Goal: Task Accomplishment & Management: Manage account settings

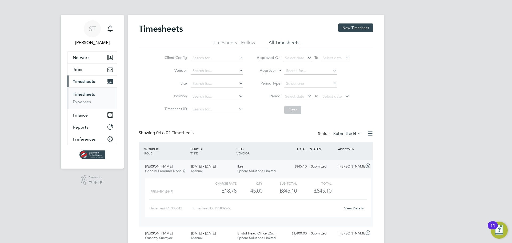
click at [85, 80] on span "Timesheets" at bounding box center [84, 81] width 22 height 5
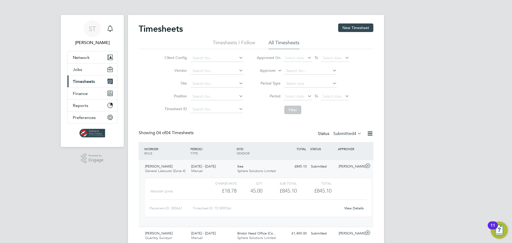
click at [85, 82] on span "Timesheets" at bounding box center [84, 81] width 22 height 5
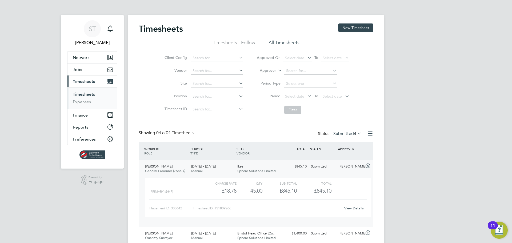
click at [82, 93] on link "Timesheets" at bounding box center [84, 94] width 22 height 5
click at [346, 134] on label "Submitted 4" at bounding box center [347, 133] width 28 height 5
click at [337, 165] on li "Approved" at bounding box center [341, 165] width 25 height 7
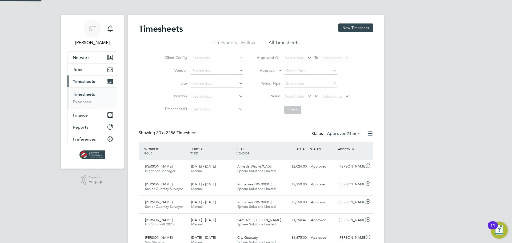
scroll to position [14, 46]
click at [336, 134] on label "Approved 2456" at bounding box center [344, 133] width 35 height 5
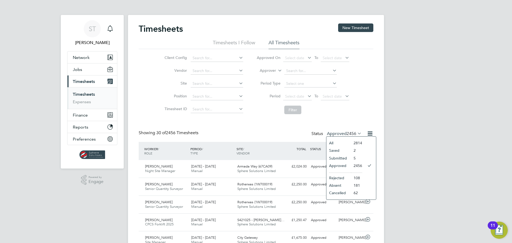
click at [337, 158] on li "Submitted" at bounding box center [338, 157] width 25 height 7
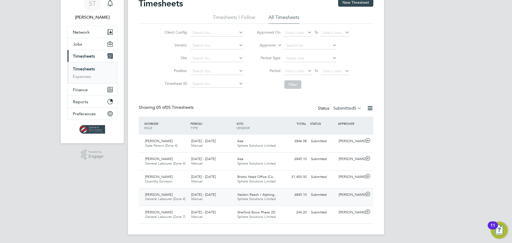
click at [250, 195] on span "Haldon Reach / Alphing…" at bounding box center [257, 194] width 41 height 5
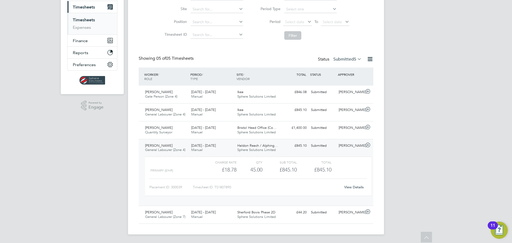
click at [357, 185] on link "View Details" at bounding box center [353, 187] width 19 height 5
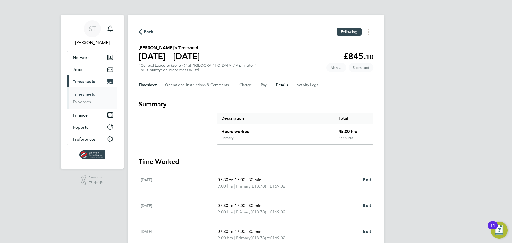
click at [278, 85] on button "Details" at bounding box center [282, 85] width 12 height 13
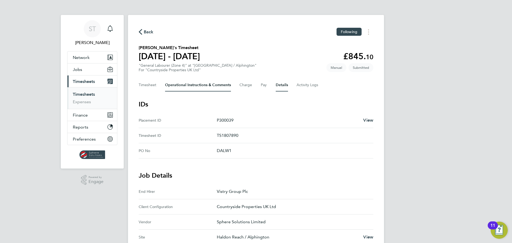
click at [196, 82] on Comments-tab "Operational Instructions & Comments" at bounding box center [198, 85] width 66 height 13
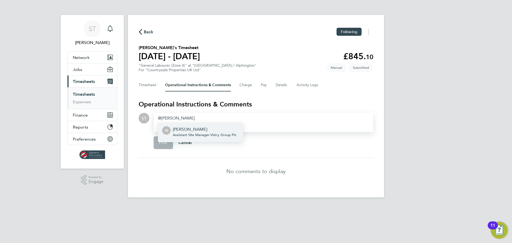
click at [178, 133] on span "Assistant Site Manager - Vistry Group Plc" at bounding box center [204, 135] width 63 height 4
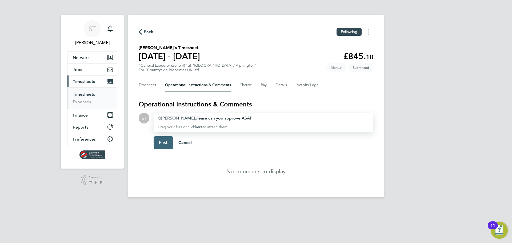
click at [162, 145] on span "Post" at bounding box center [163, 142] width 9 height 5
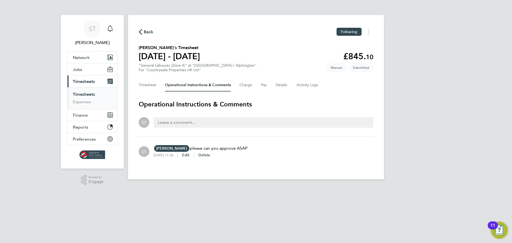
click at [93, 80] on span "Timesheets" at bounding box center [84, 81] width 22 height 5
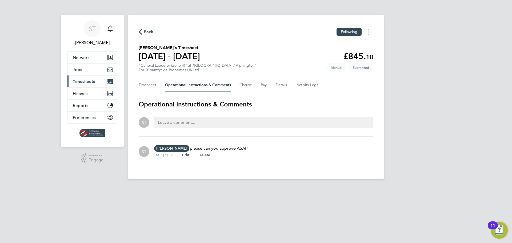
click at [95, 83] on span "Timesheets" at bounding box center [84, 81] width 22 height 5
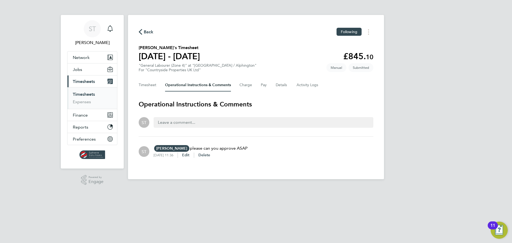
click at [87, 92] on link "Timesheets" at bounding box center [84, 94] width 22 height 5
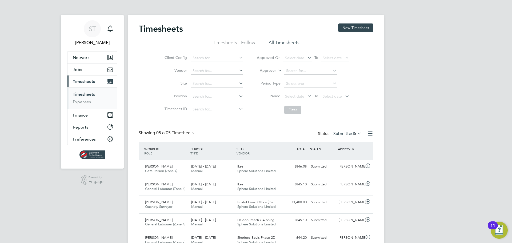
click at [344, 95] on icon at bounding box center [344, 95] width 0 height 7
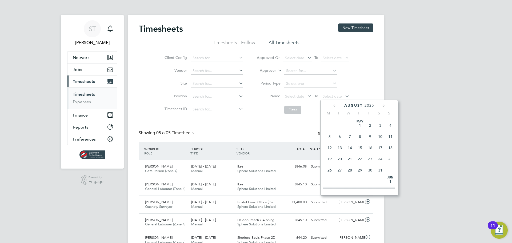
scroll to position [208, 0]
click at [393, 147] on span "31" at bounding box center [390, 142] width 10 height 10
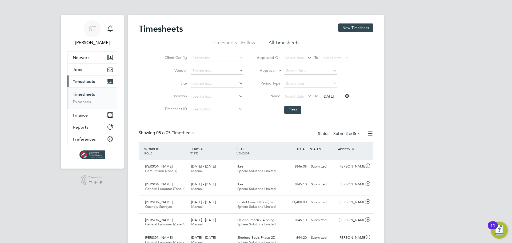
click at [349, 133] on label "Submitted 5" at bounding box center [347, 133] width 28 height 5
click at [338, 141] on li "All" at bounding box center [340, 142] width 25 height 7
click at [293, 109] on button "Filter" at bounding box center [292, 110] width 17 height 9
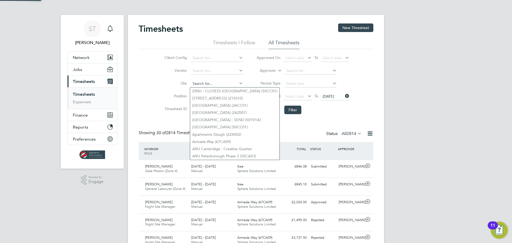
click at [209, 86] on input at bounding box center [217, 83] width 53 height 7
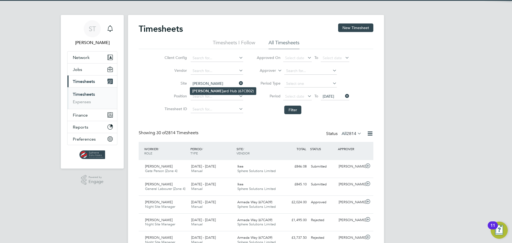
click at [228, 91] on li "Liske ard Hub (67CB02)" at bounding box center [223, 90] width 66 height 7
type input "Liskeard Hub (67CB02)"
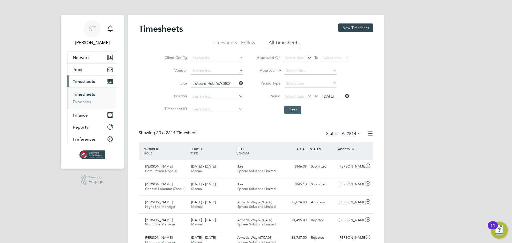
click at [295, 110] on button "Filter" at bounding box center [292, 110] width 17 height 9
